Goal: Navigation & Orientation: Understand site structure

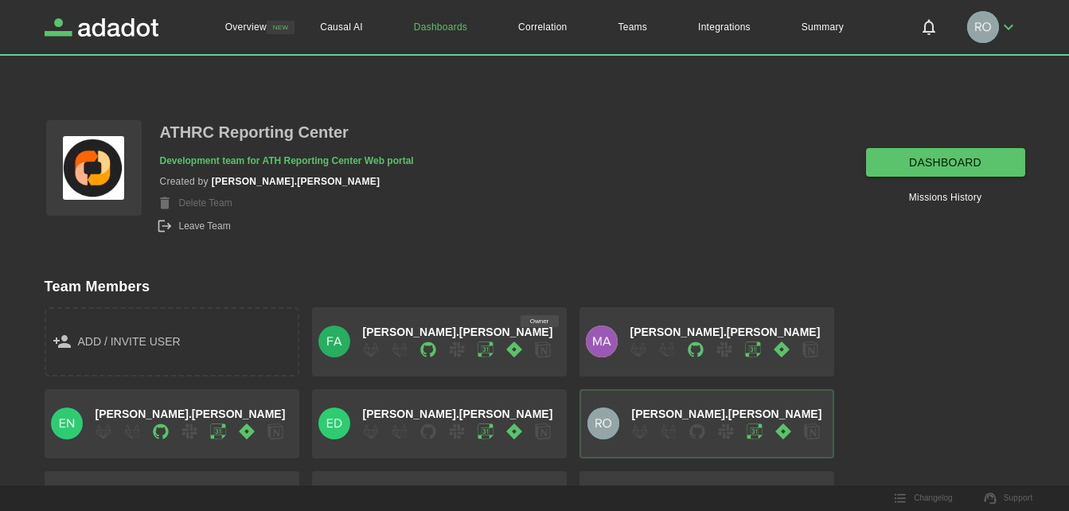
click at [893, 159] on link "dashboard" at bounding box center [945, 162] width 159 height 29
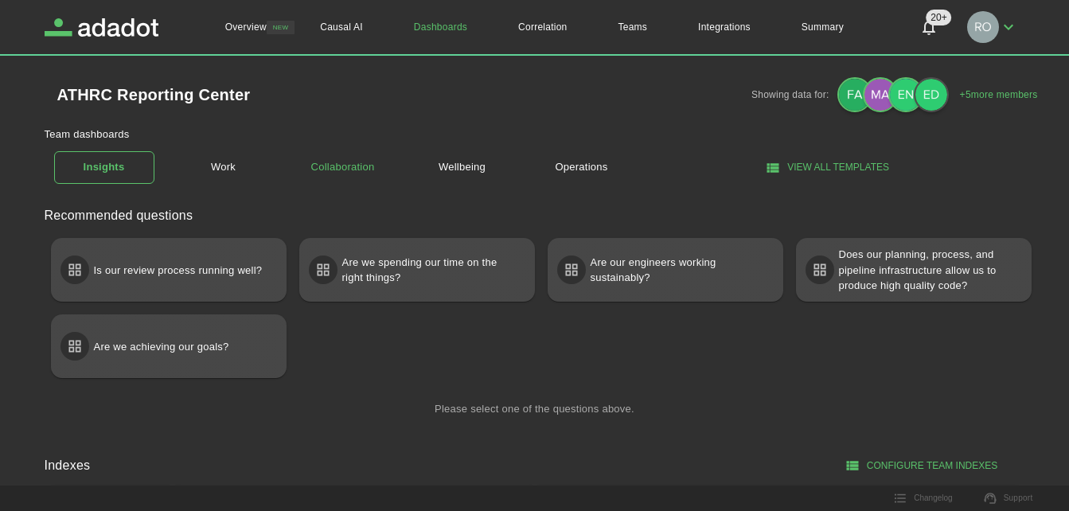
click at [357, 158] on link "Collaboration" at bounding box center [343, 168] width 100 height 28
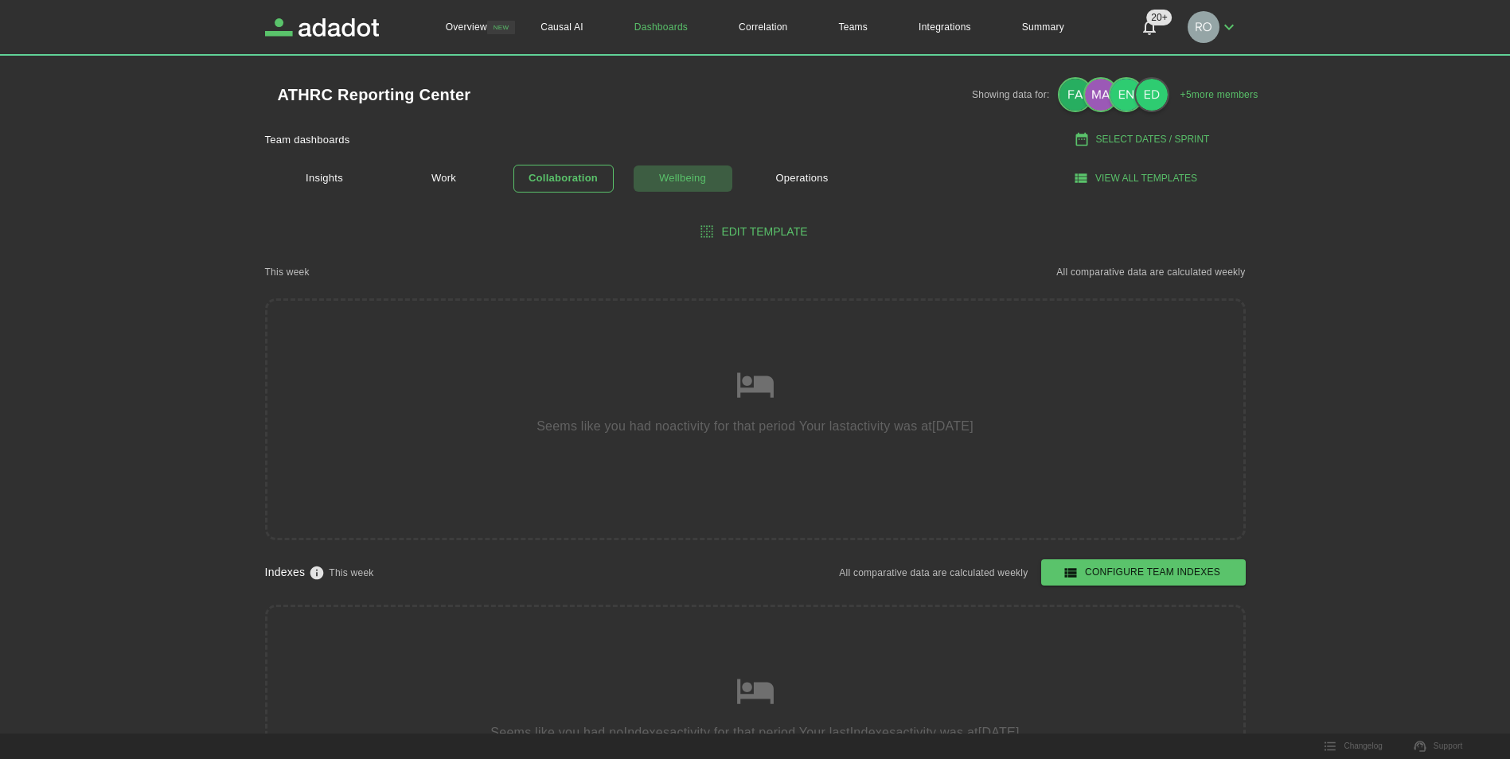
click at [690, 182] on link "Wellbeing" at bounding box center [683, 179] width 100 height 28
click at [788, 182] on link "Operations" at bounding box center [802, 179] width 100 height 28
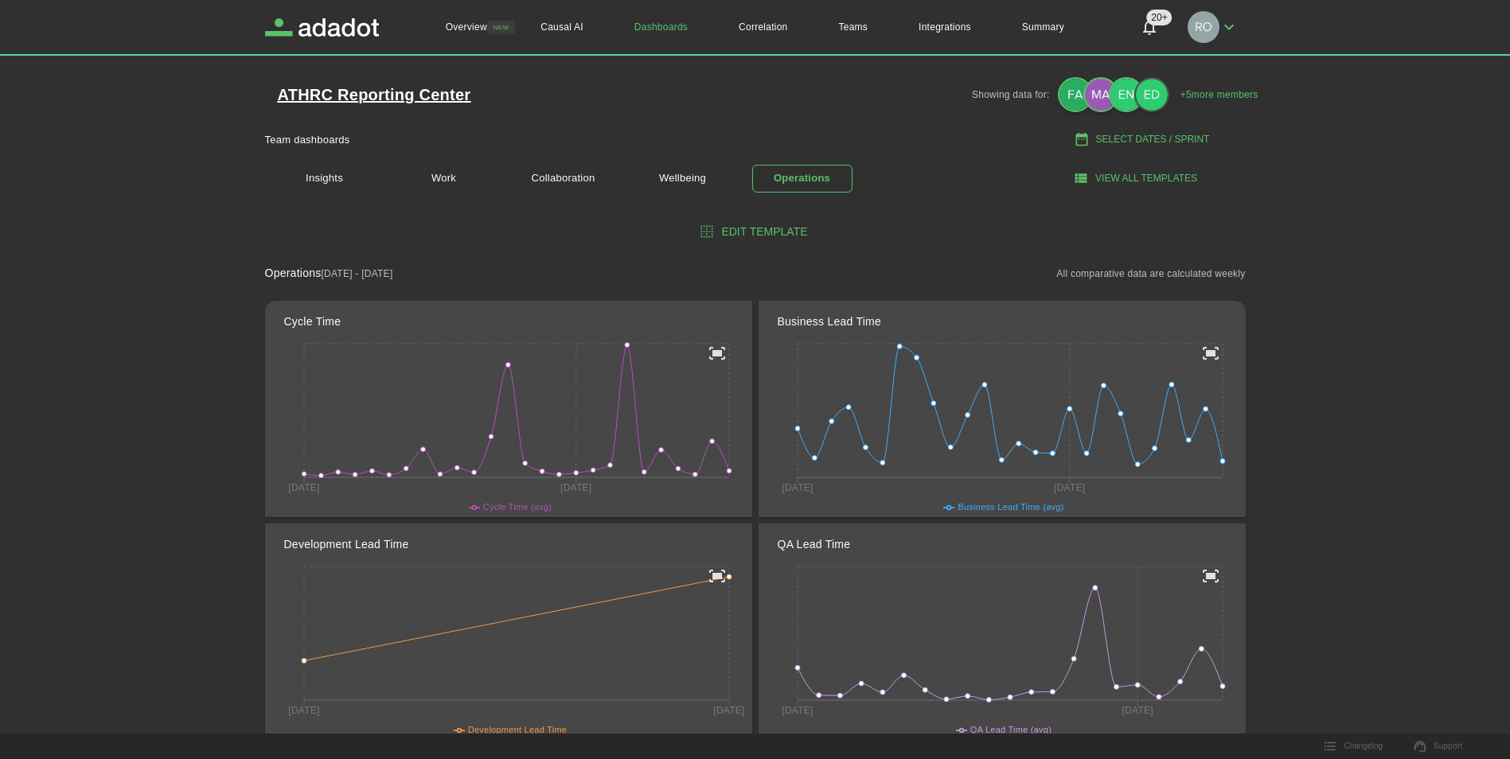
click at [348, 91] on h1 "ATHRC Reporting Center" at bounding box center [374, 95] width 193 height 16
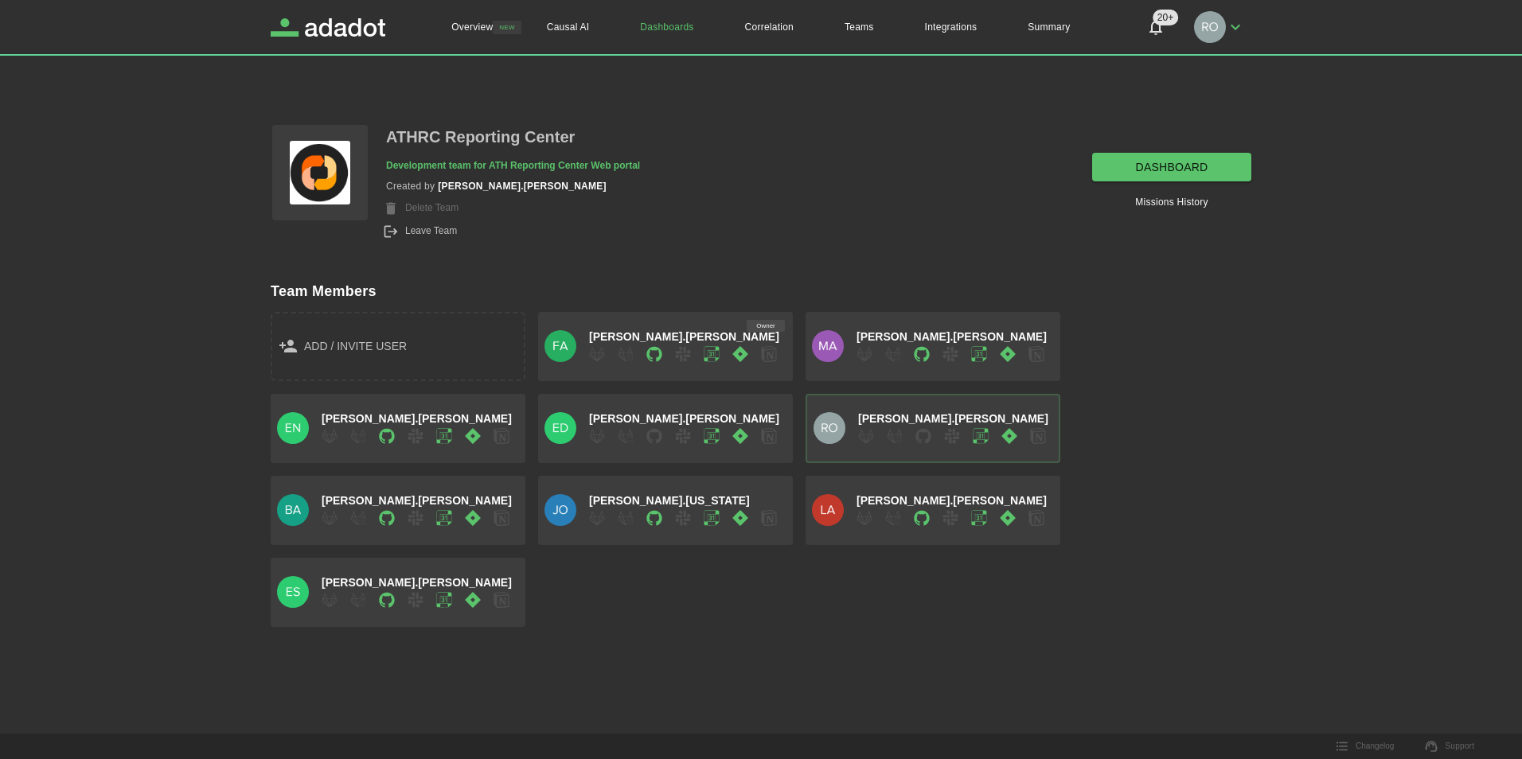
click at [1080, 163] on link "dashboard" at bounding box center [1171, 167] width 159 height 29
